Goal: Task Accomplishment & Management: Complete application form

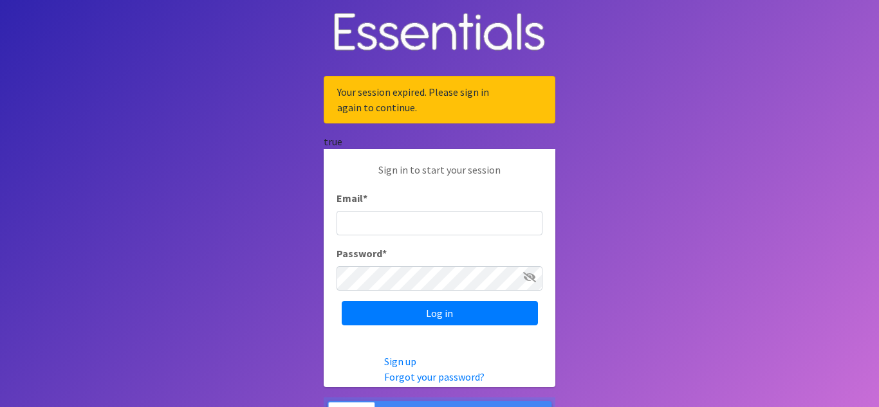
type input "[EMAIL_ADDRESS][DOMAIN_NAME]"
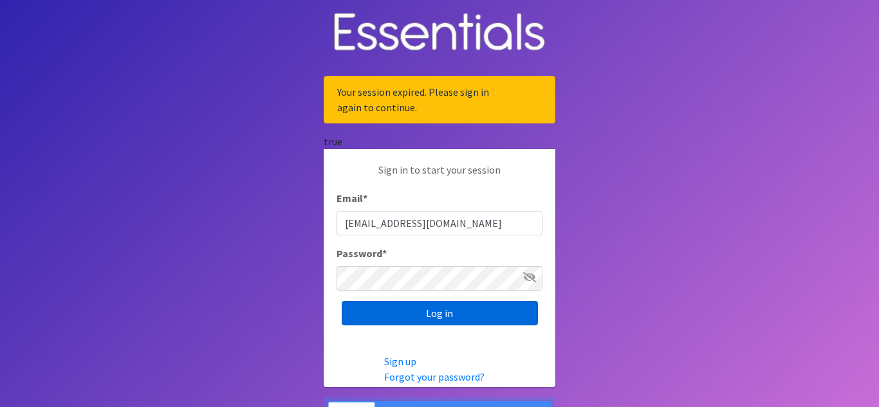
click at [469, 316] on input "Log in" at bounding box center [440, 313] width 196 height 24
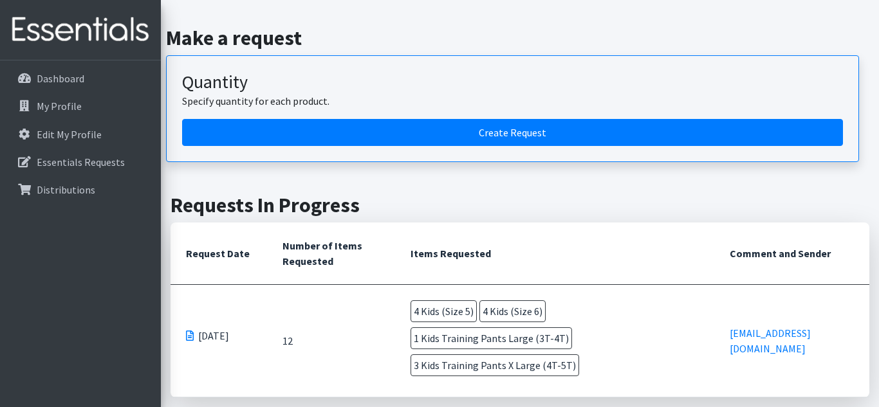
scroll to position [149, 0]
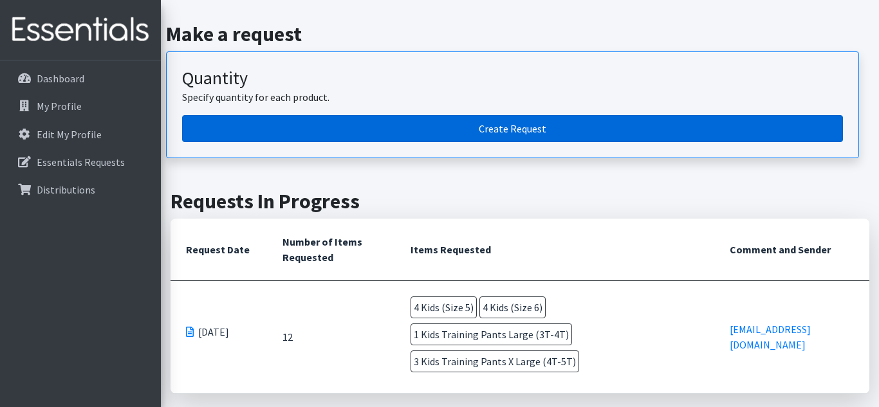
click at [503, 123] on link "Create Request" at bounding box center [512, 128] width 661 height 27
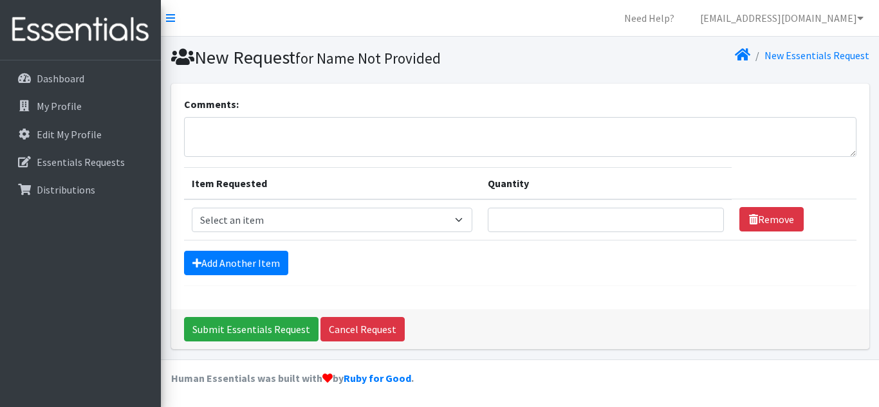
scroll to position [1, 0]
click at [329, 225] on select "Select an item Kids (Size 1) Kids (Size 2) Kids (Size 3) Kids (Size 4) Kids (Si…" at bounding box center [332, 219] width 281 height 24
select select "9983"
click at [192, 207] on select "Select an item Kids (Size 1) Kids (Size 2) Kids (Size 3) Kids (Size 4) Kids (Si…" at bounding box center [332, 219] width 281 height 24
click at [526, 221] on input "Quantity" at bounding box center [606, 219] width 236 height 24
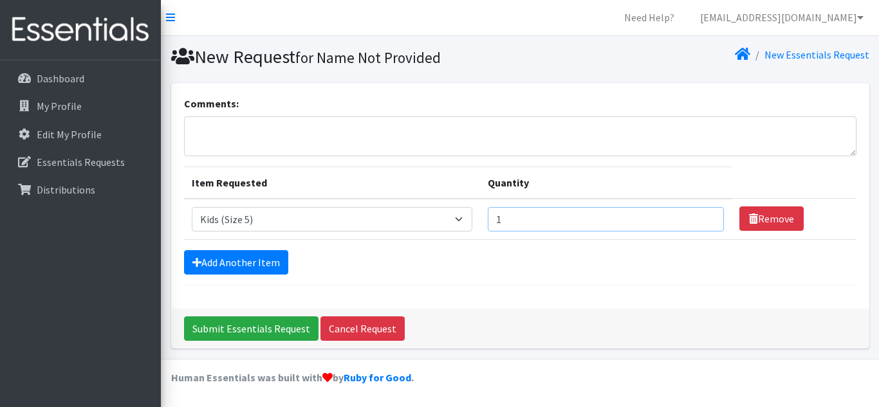
type input "1"
click at [710, 217] on input "1" at bounding box center [606, 219] width 236 height 24
click at [245, 264] on link "Add Another Item" at bounding box center [236, 262] width 104 height 24
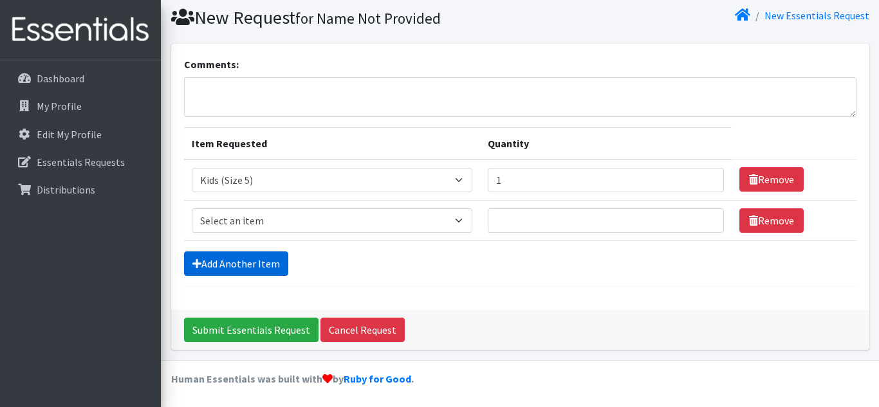
scroll to position [41, 0]
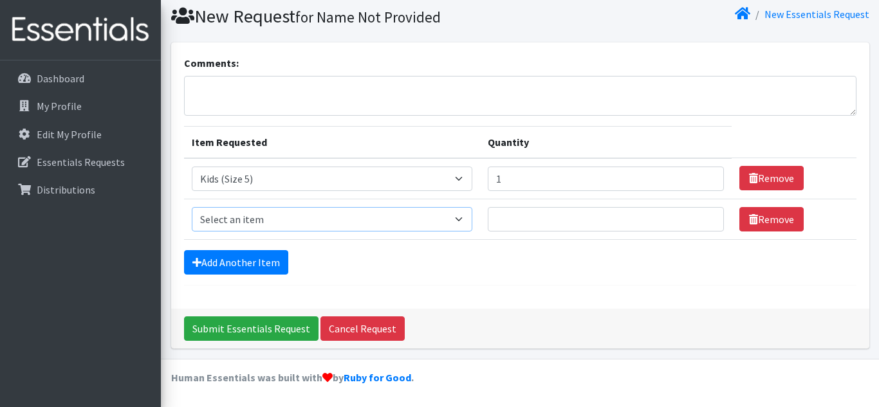
click at [452, 218] on select "Select an item Kids (Size 1) Kids (Size 2) Kids (Size 3) Kids (Size 4) Kids (Si…" at bounding box center [332, 219] width 281 height 24
select select "9971"
click at [192, 207] on select "Select an item Kids (Size 1) Kids (Size 2) Kids (Size 3) Kids (Size 4) Kids (Si…" at bounding box center [332, 219] width 281 height 24
click at [710, 217] on input "1" at bounding box center [606, 219] width 236 height 24
click at [710, 217] on input "2" at bounding box center [606, 219] width 236 height 24
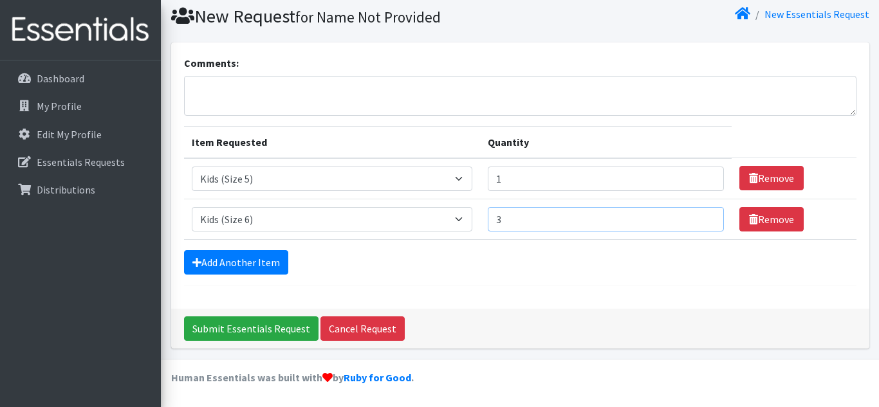
click at [710, 217] on input "3" at bounding box center [606, 219] width 236 height 24
type input "4"
click at [710, 217] on input "4" at bounding box center [606, 219] width 236 height 24
click at [271, 265] on link "Add Another Item" at bounding box center [236, 262] width 104 height 24
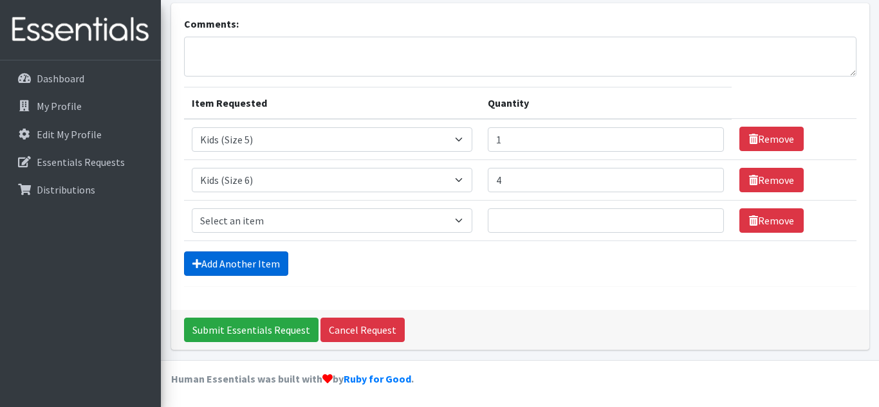
scroll to position [82, 0]
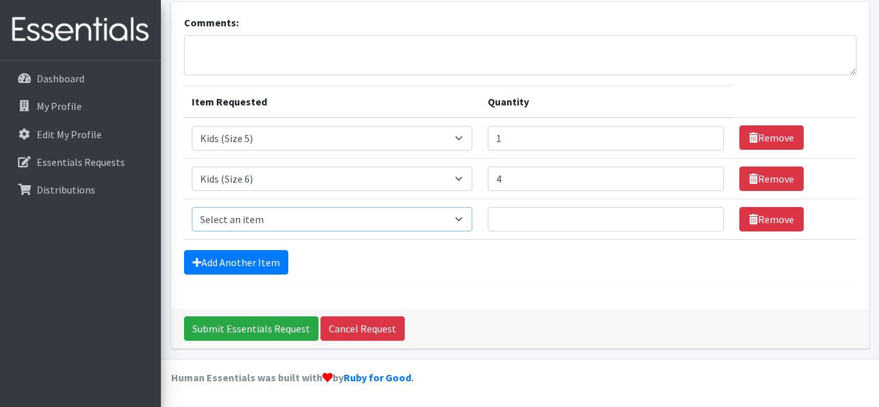
click at [453, 221] on select "Select an item Kids (Size 1) Kids (Size 2) Kids (Size 3) Kids (Size 4) Kids (Si…" at bounding box center [332, 219] width 281 height 24
select select "9968"
click at [192, 207] on select "Select an item Kids (Size 1) Kids (Size 2) Kids (Size 3) Kids (Size 4) Kids (Si…" at bounding box center [332, 219] width 281 height 24
click at [711, 217] on input "1" at bounding box center [606, 219] width 236 height 24
type input "2"
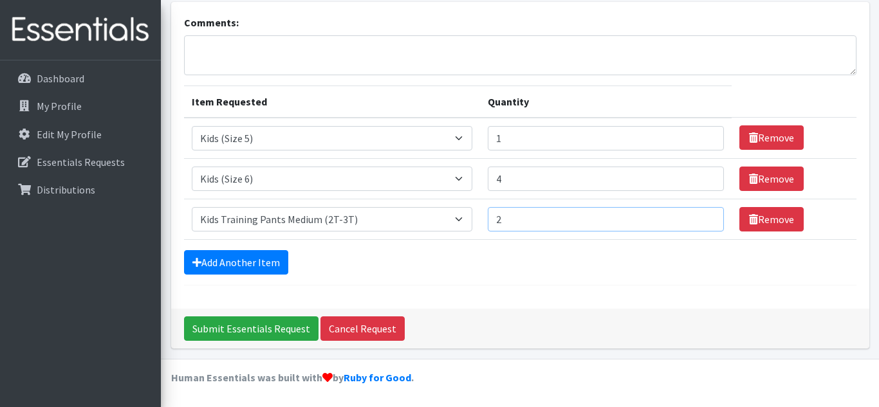
click at [710, 217] on input "2" at bounding box center [606, 219] width 236 height 24
click at [234, 270] on link "Add Another Item" at bounding box center [236, 262] width 104 height 24
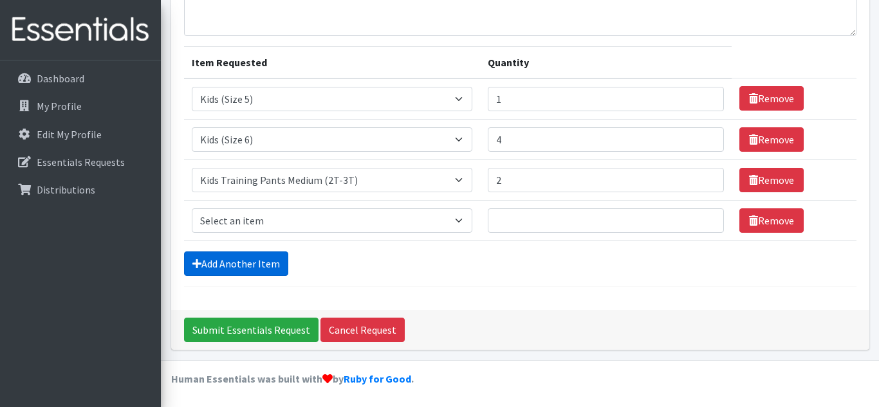
scroll to position [122, 0]
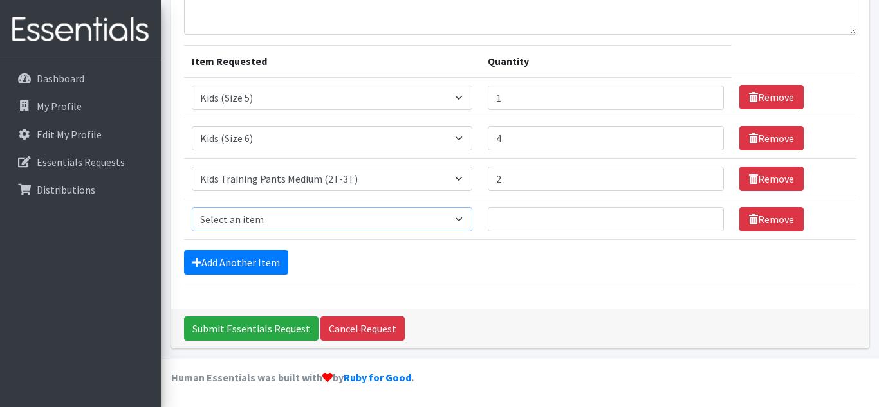
click at [451, 221] on select "Select an item Kids (Size 1) Kids (Size 2) Kids (Size 3) Kids (Size 4) Kids (Si…" at bounding box center [332, 219] width 281 height 24
select select "9975"
click at [192, 207] on select "Select an item Kids (Size 1) Kids (Size 2) Kids (Size 3) Kids (Size 4) Kids (Si…" at bounding box center [332, 219] width 281 height 24
click at [709, 219] on input "1" at bounding box center [606, 219] width 236 height 24
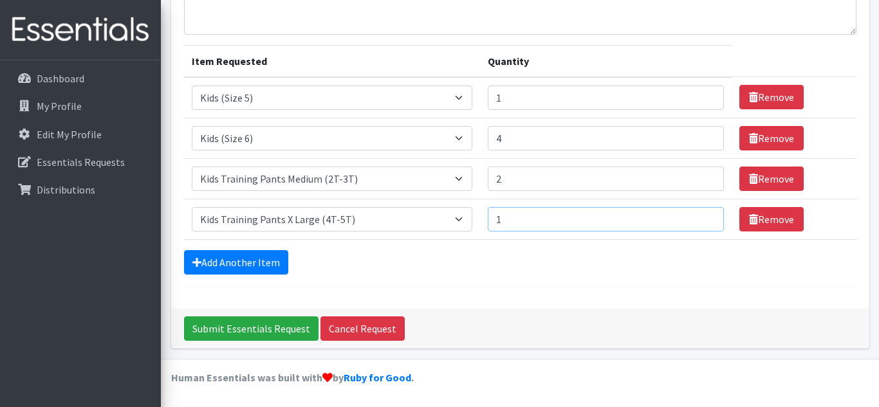
click at [709, 219] on input "1" at bounding box center [606, 219] width 236 height 24
click at [710, 217] on input "2" at bounding box center [606, 219] width 236 height 24
click at [710, 217] on input "3" at bounding box center [606, 219] width 236 height 24
type input "2"
click at [710, 222] on input "2" at bounding box center [606, 219] width 236 height 24
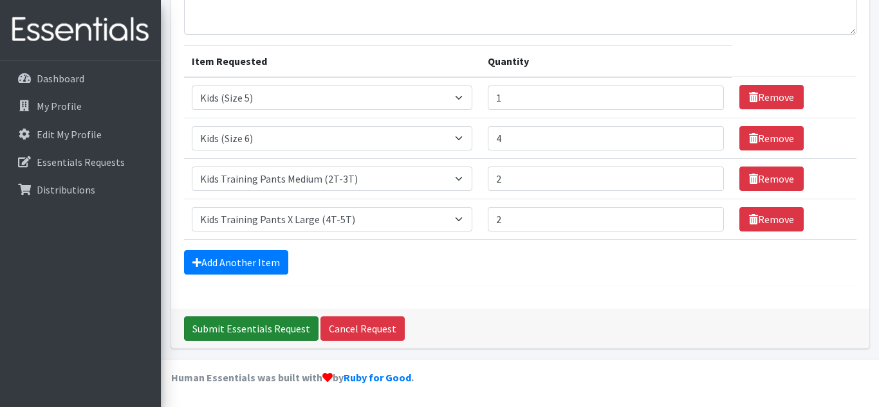
click at [290, 329] on input "Submit Essentials Request" at bounding box center [251, 329] width 134 height 24
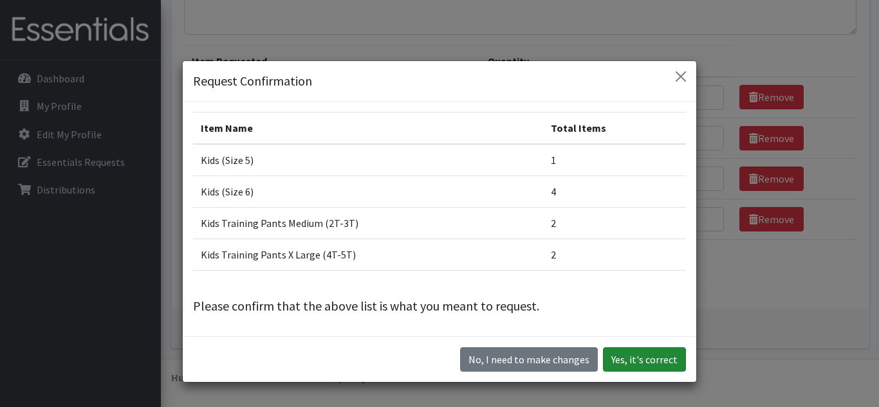
click at [660, 362] on button "Yes, it's correct" at bounding box center [644, 359] width 83 height 24
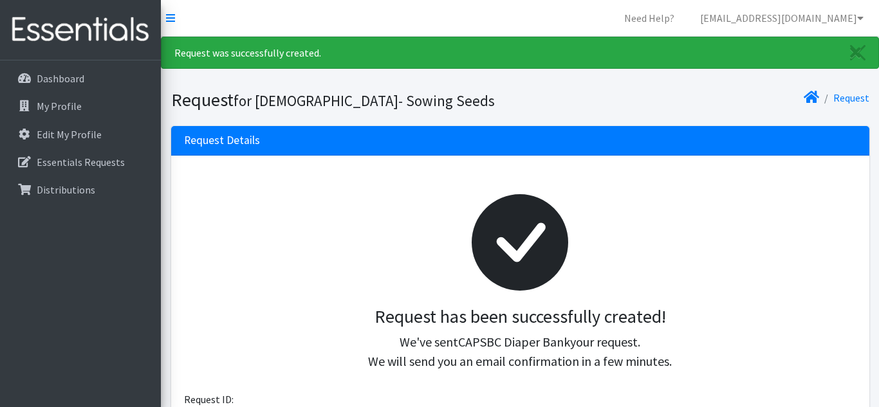
click at [255, 141] on h3 "Request Details" at bounding box center [222, 141] width 76 height 14
click at [276, 147] on div "Request Details" at bounding box center [520, 141] width 698 height 30
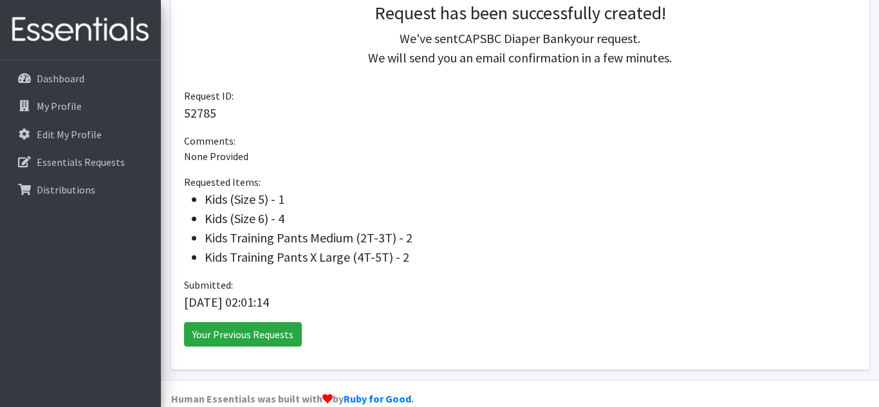
scroll to position [325, 0]
